Goal: Transaction & Acquisition: Book appointment/travel/reservation

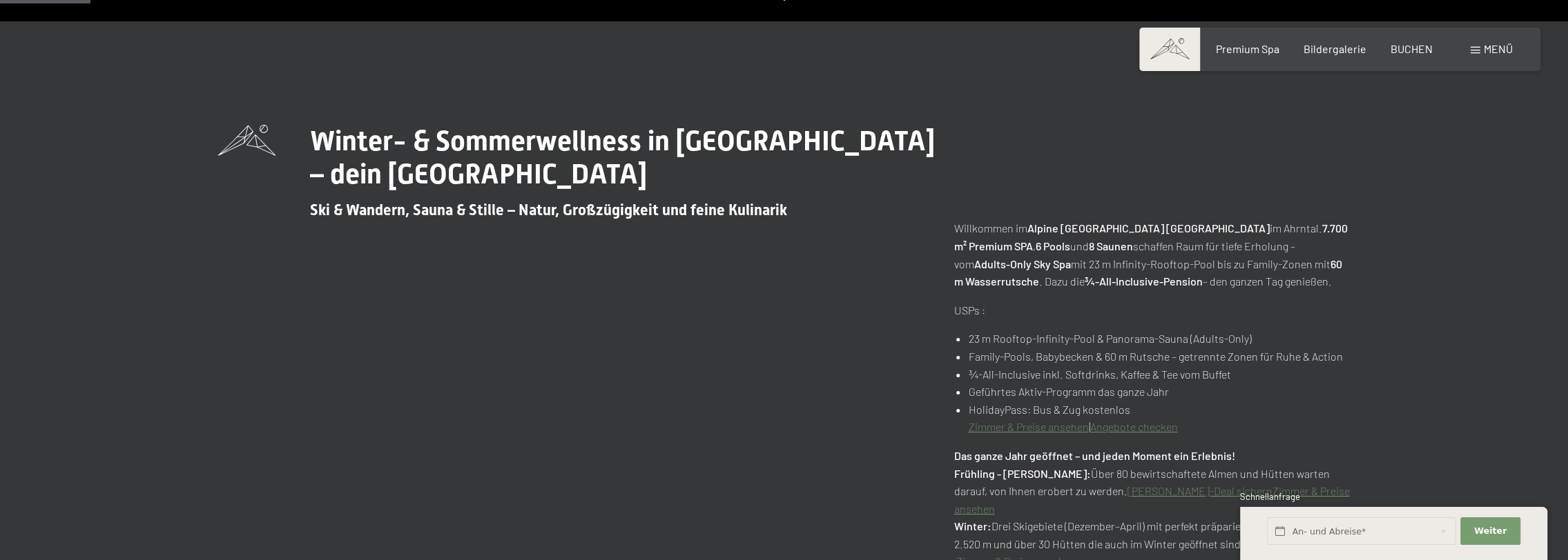
scroll to position [552, 0]
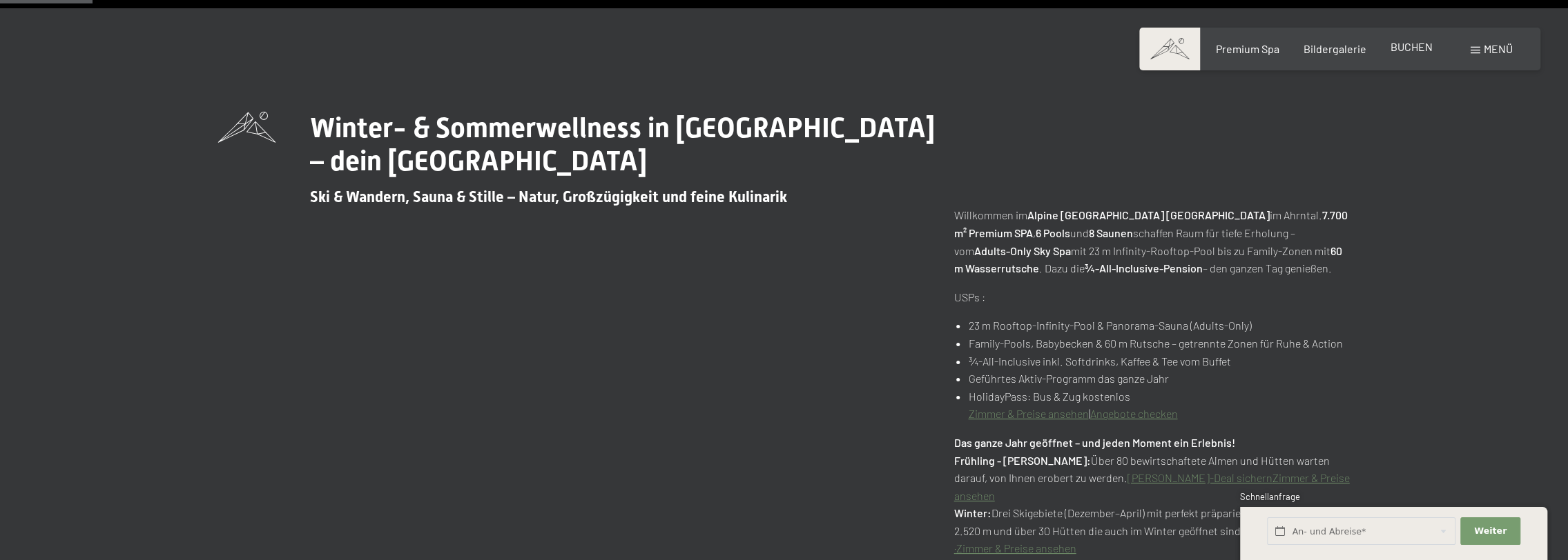
click at [1417, 55] on div "Premium Spa Bildergalerie BUCHEN" at bounding box center [1311, 49] width 290 height 15
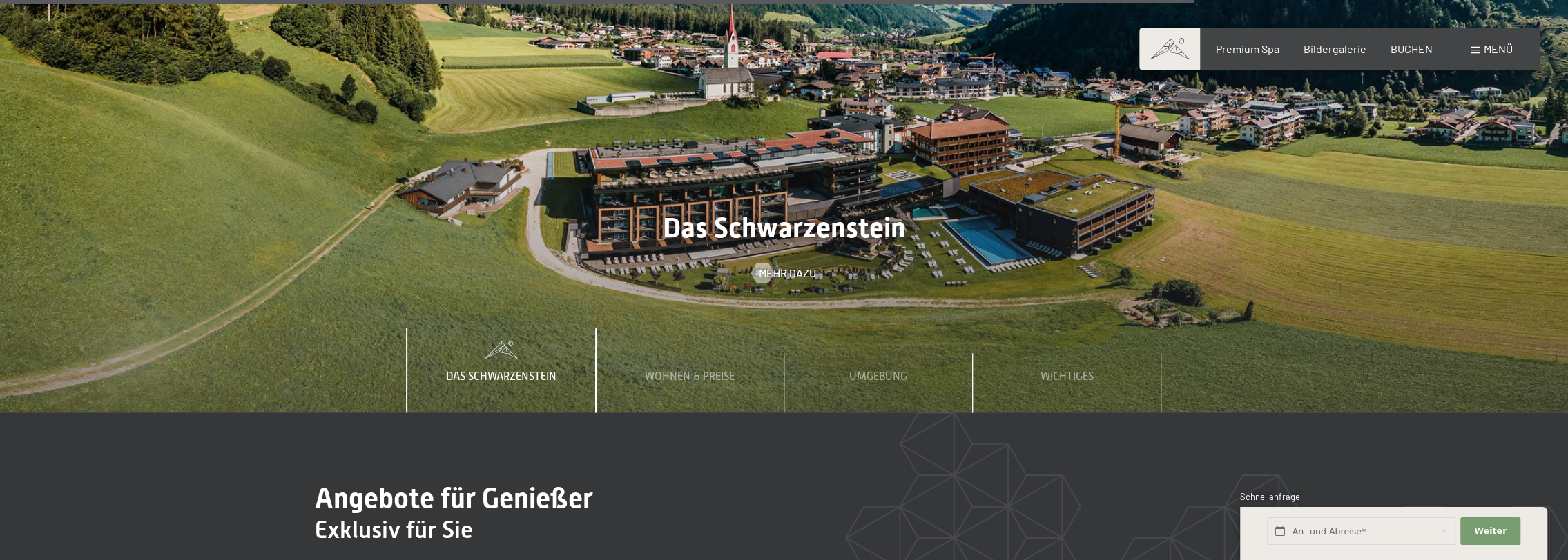
scroll to position [6556, 0]
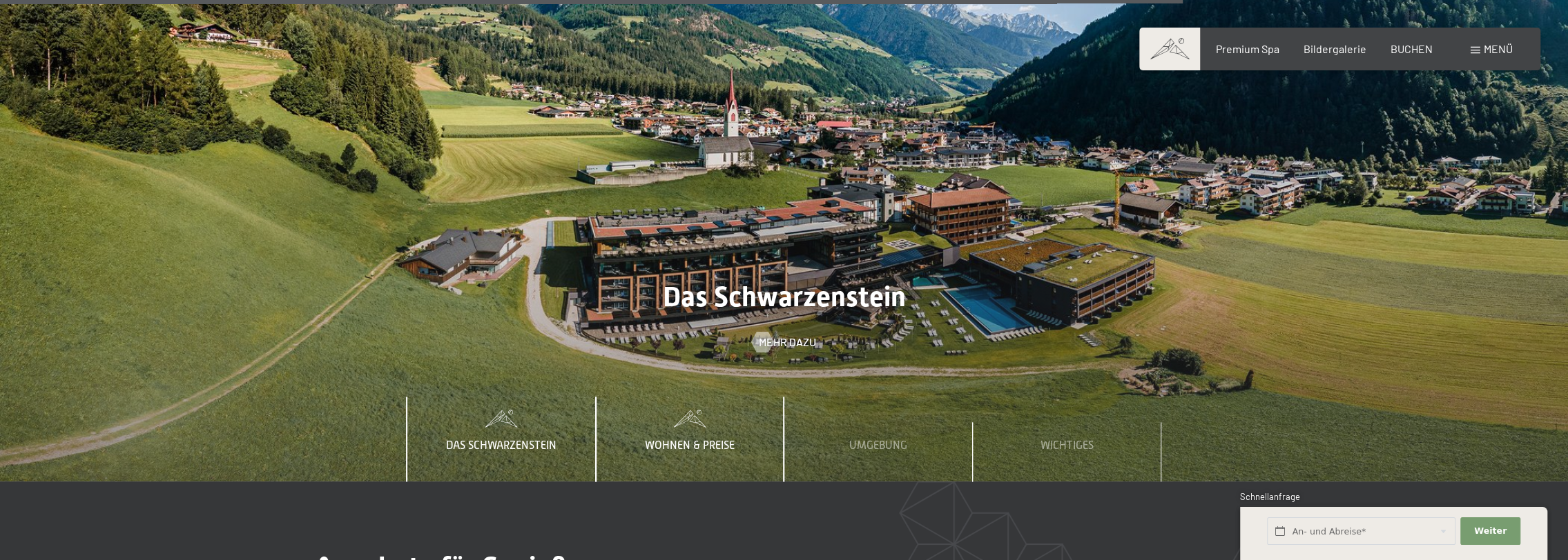
click at [711, 440] on span "Wohnen & Preise" at bounding box center [690, 446] width 90 height 13
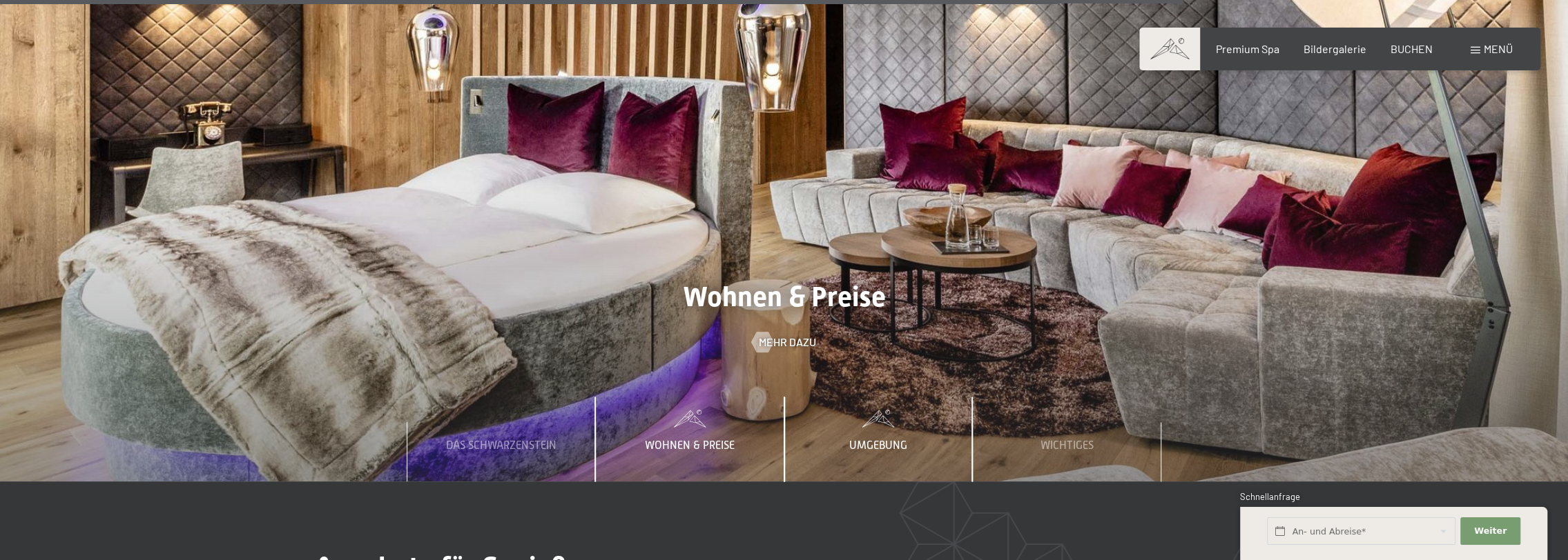
click at [876, 440] on span "Umgebung" at bounding box center [878, 446] width 58 height 13
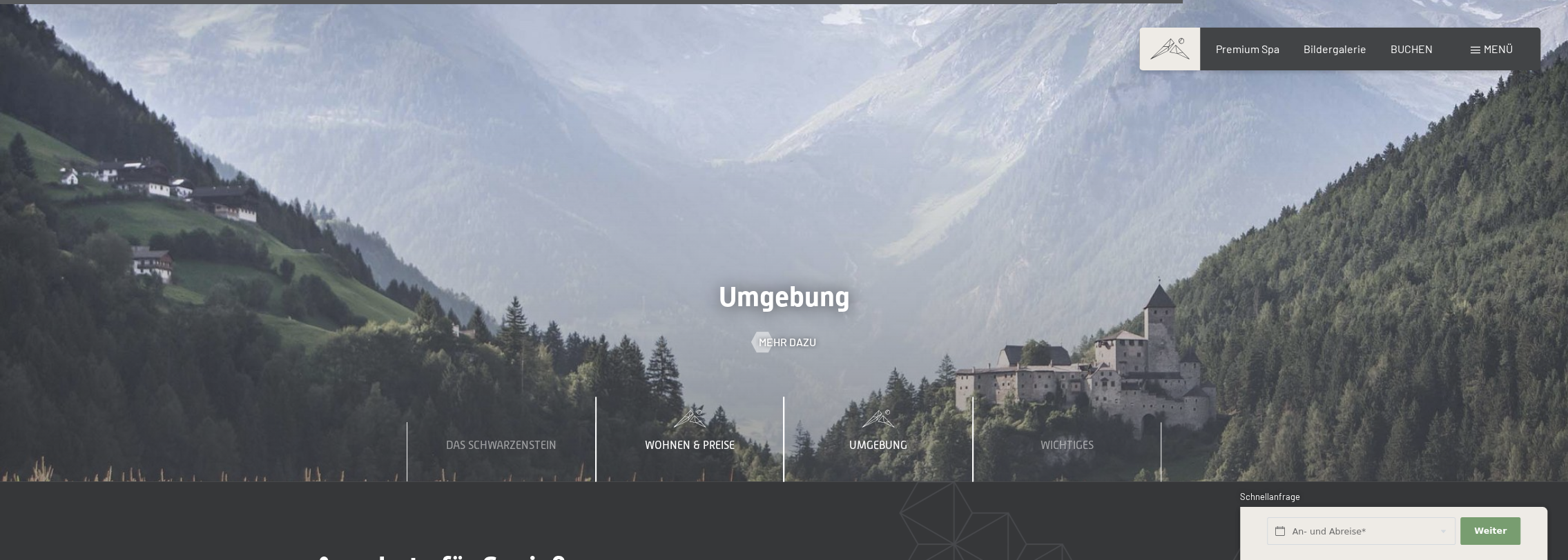
click at [709, 440] on span "Wohnen & Preise" at bounding box center [690, 446] width 90 height 13
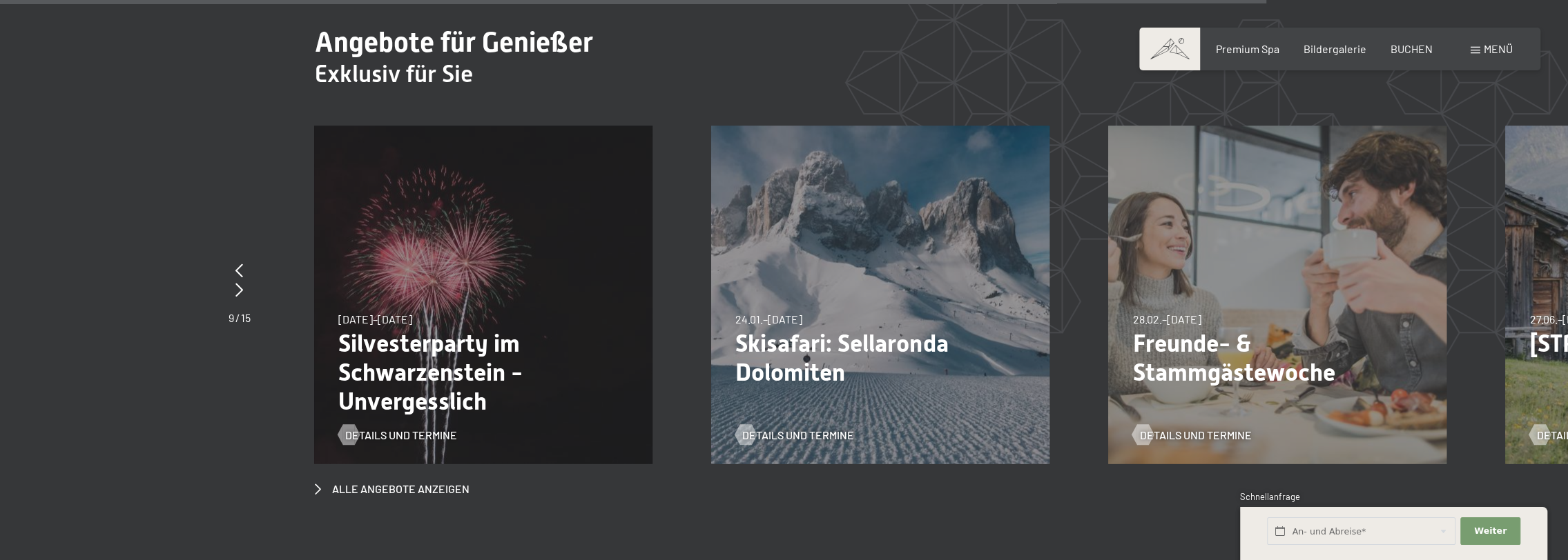
scroll to position [7108, 0]
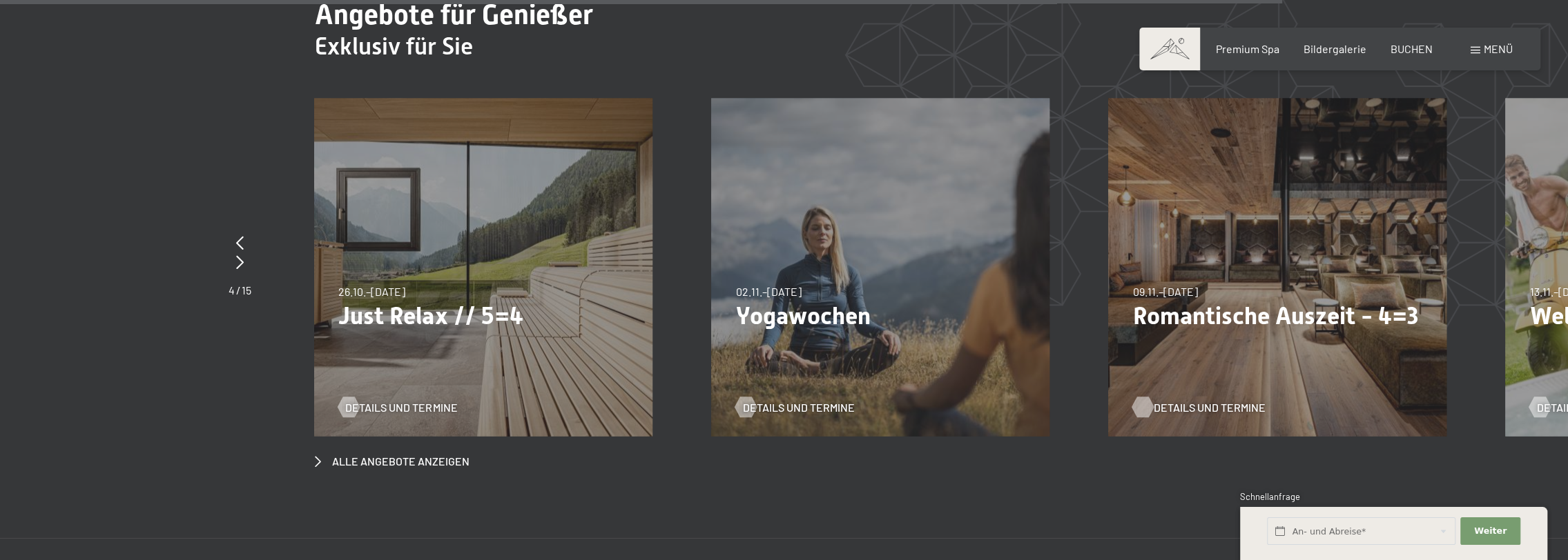
click at [1195, 400] on span "Details und Termine" at bounding box center [1209, 408] width 112 height 15
